Goal: Task Accomplishment & Management: Manage account settings

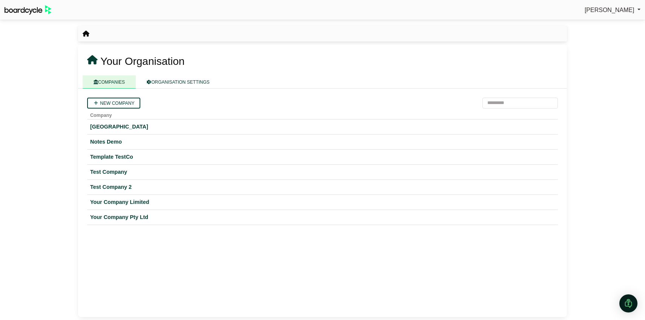
click at [625, 15] on div "Richard Conway Sign Out" at bounding box center [322, 9] width 645 height 13
click at [619, 8] on span "Richard Conway" at bounding box center [609, 10] width 50 height 6
click at [608, 22] on link "Sign Out" at bounding box center [610, 22] width 60 height 14
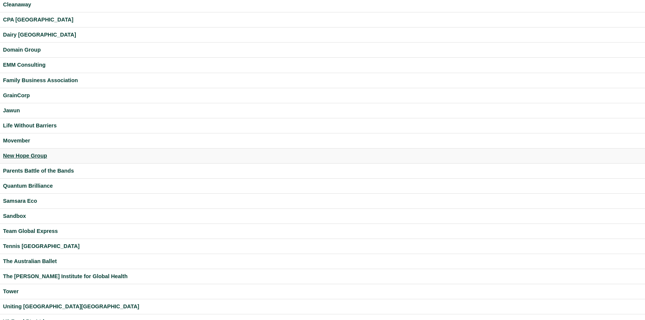
scroll to position [70, 0]
click at [36, 260] on div "The Australian Ballet" at bounding box center [322, 261] width 639 height 9
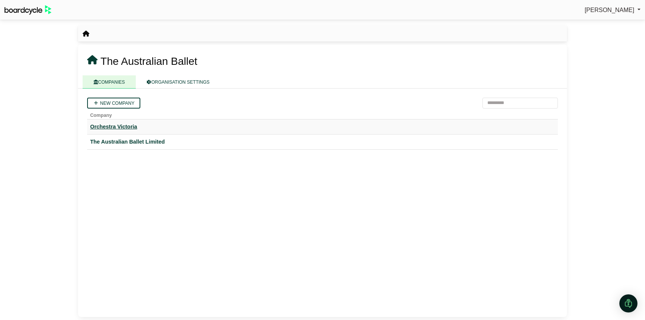
click at [106, 126] on div "Orchestra Victoria" at bounding box center [322, 127] width 464 height 9
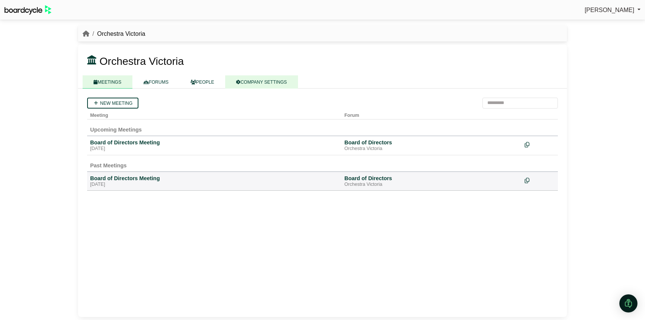
click at [259, 85] on link "COMPANY SETTINGS" at bounding box center [261, 81] width 73 height 13
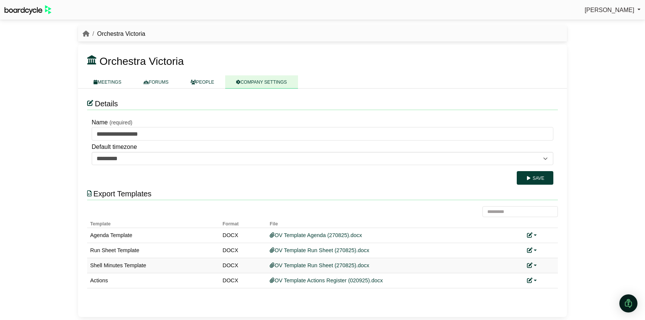
click at [533, 266] on link at bounding box center [532, 265] width 10 height 6
click at [545, 277] on link "Replace custom template" at bounding box center [565, 277] width 77 height 14
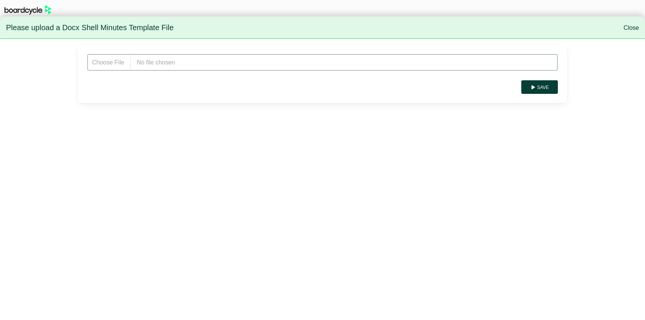
click at [217, 63] on input "file" at bounding box center [322, 62] width 470 height 17
type input "**********"
click at [547, 90] on button "Save" at bounding box center [539, 87] width 37 height 14
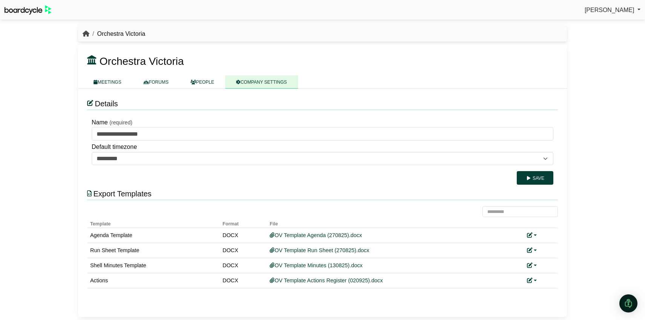
click at [87, 32] on icon "breadcrumb" at bounding box center [86, 34] width 7 height 6
